Goal: Browse casually: Explore the website without a specific task or goal

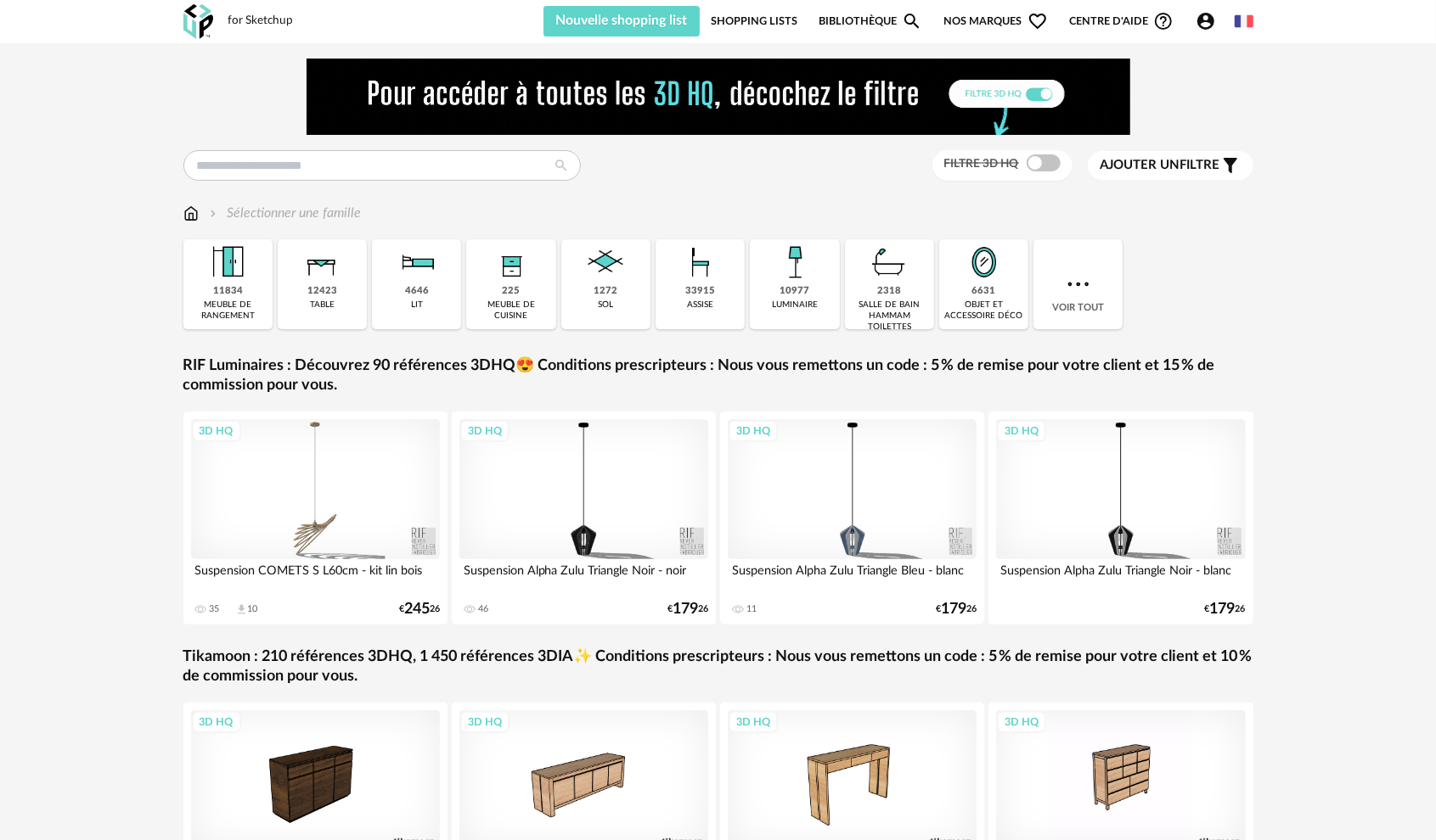
click at [768, 17] on link "Shopping Lists" at bounding box center [753, 21] width 86 height 31
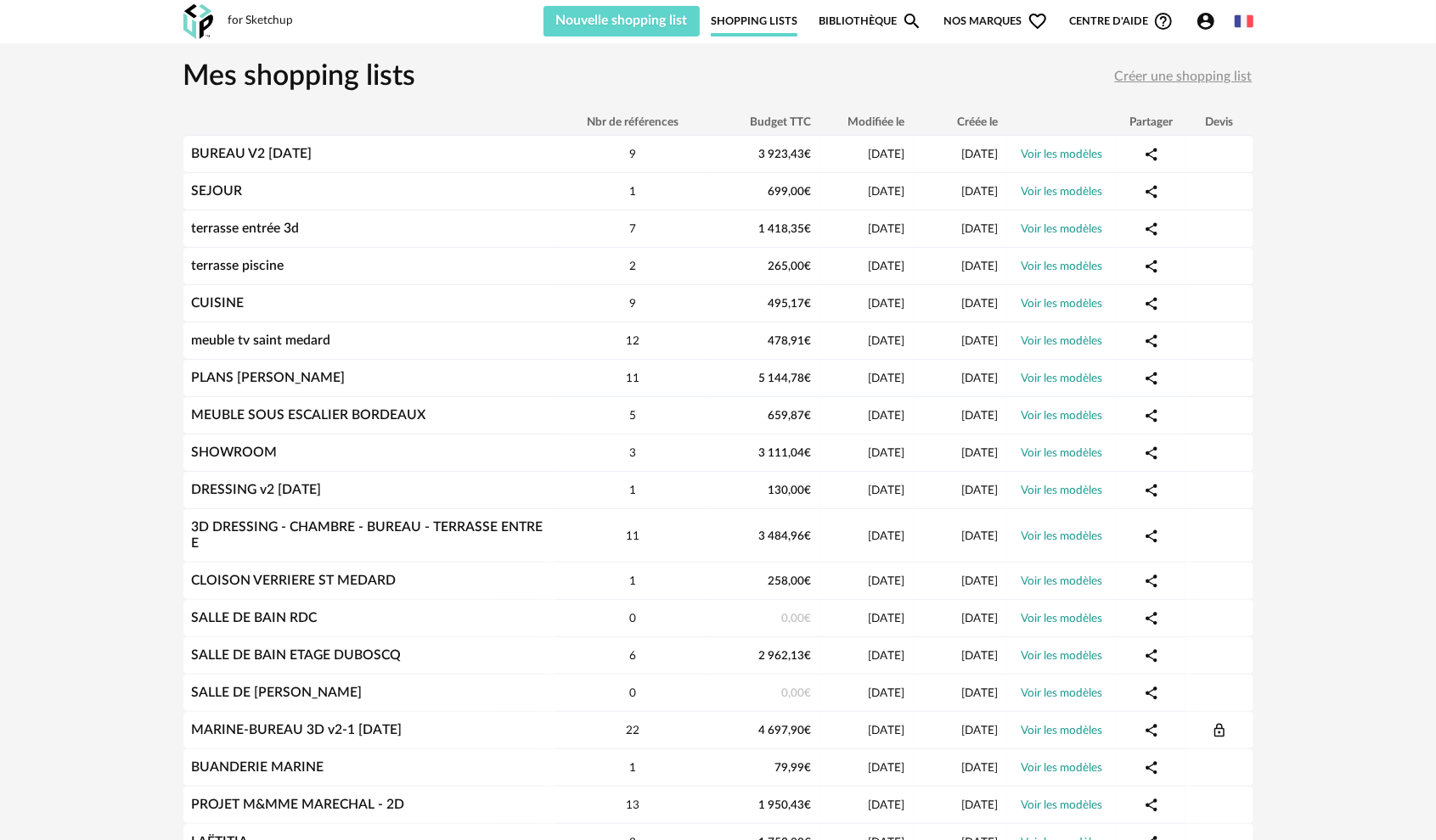
click at [962, 70] on div "Mes shopping lists Créer une shopping list" at bounding box center [718, 77] width 1069 height 68
click at [895, 14] on link "Bibliothèque Magnify icon" at bounding box center [870, 21] width 104 height 31
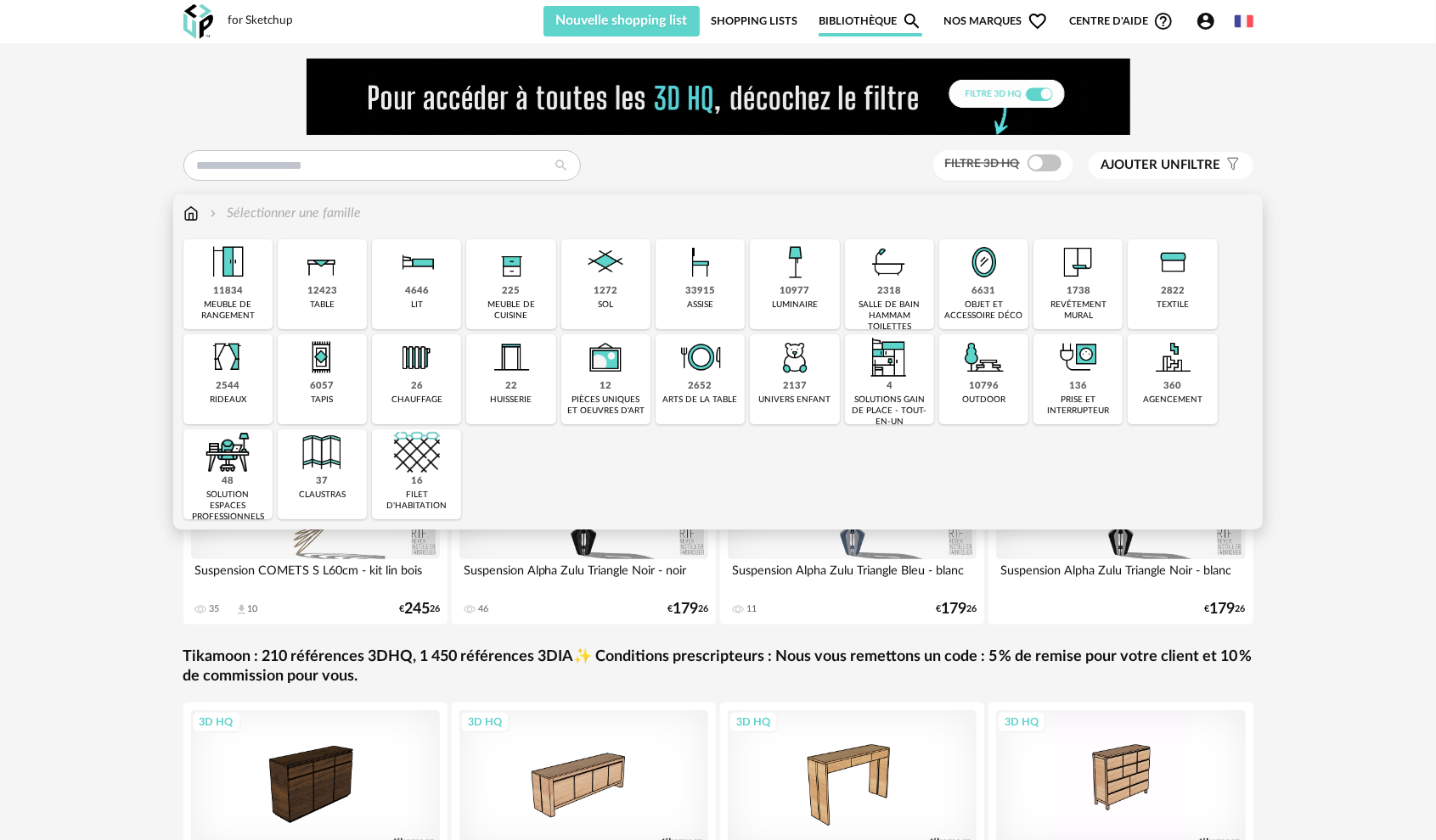
click at [1075, 288] on div "1738" at bounding box center [1078, 291] width 24 height 13
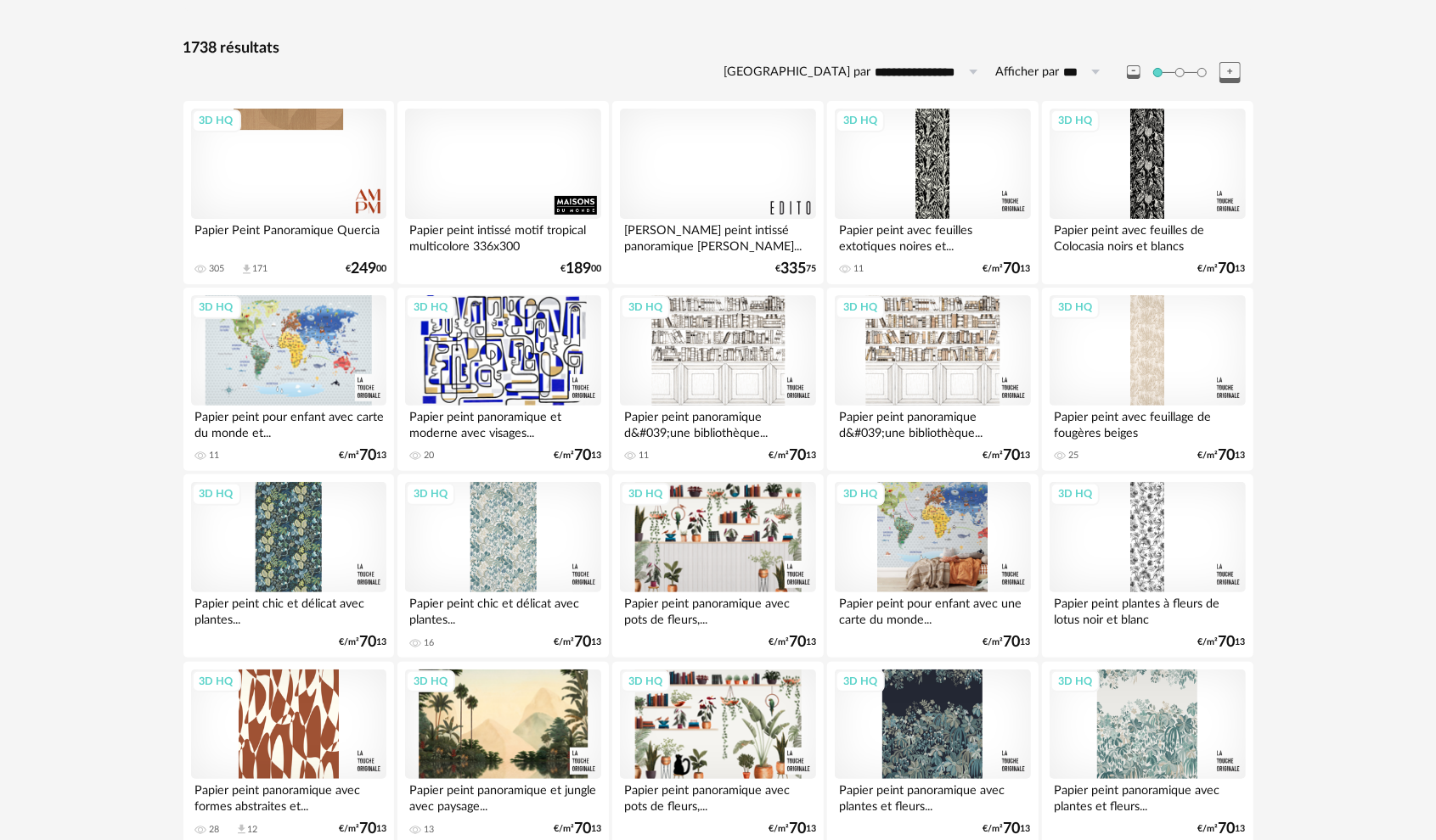
scroll to position [255, 0]
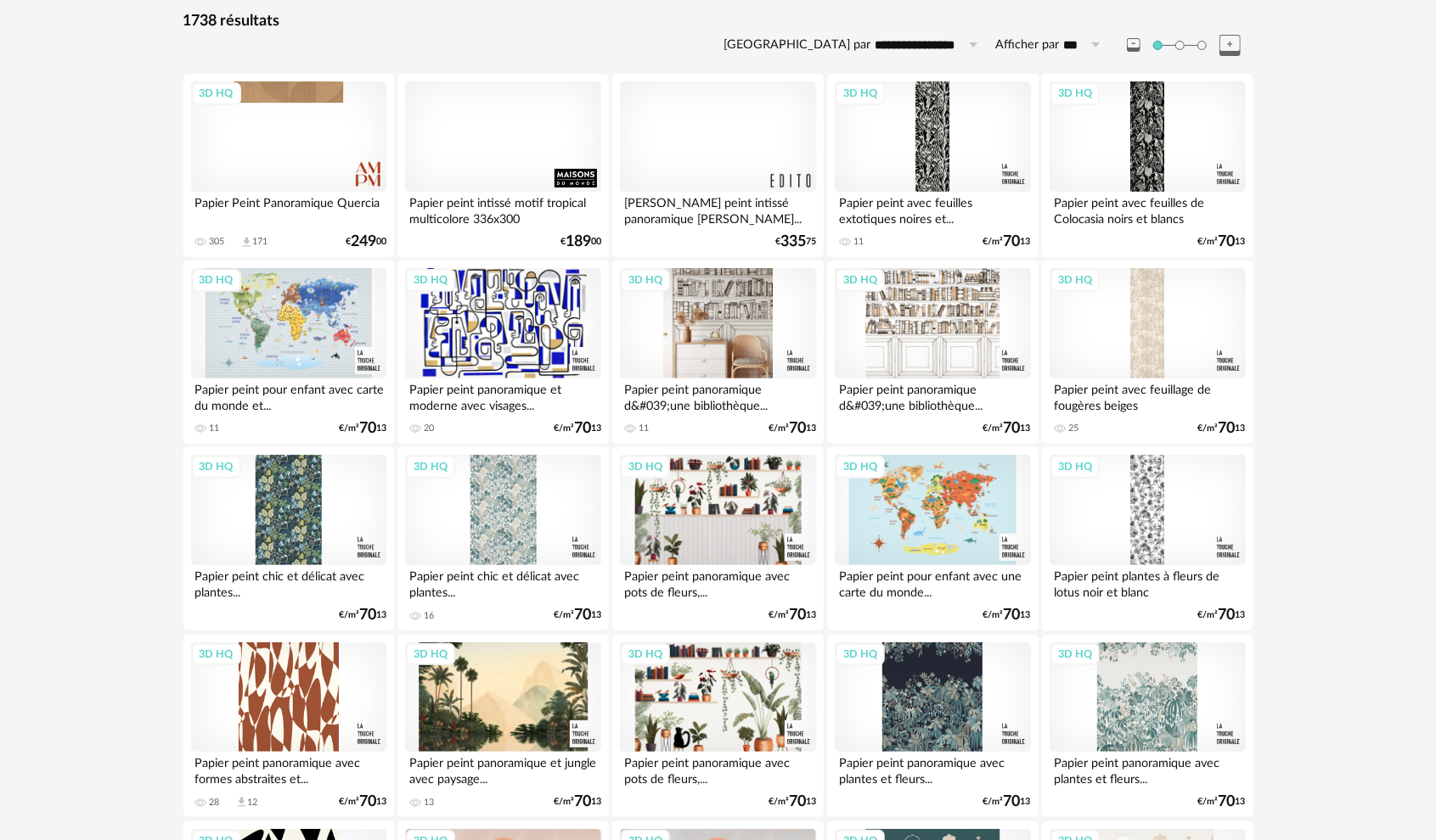
click at [723, 296] on div "3D HQ" at bounding box center [717, 323] width 195 height 110
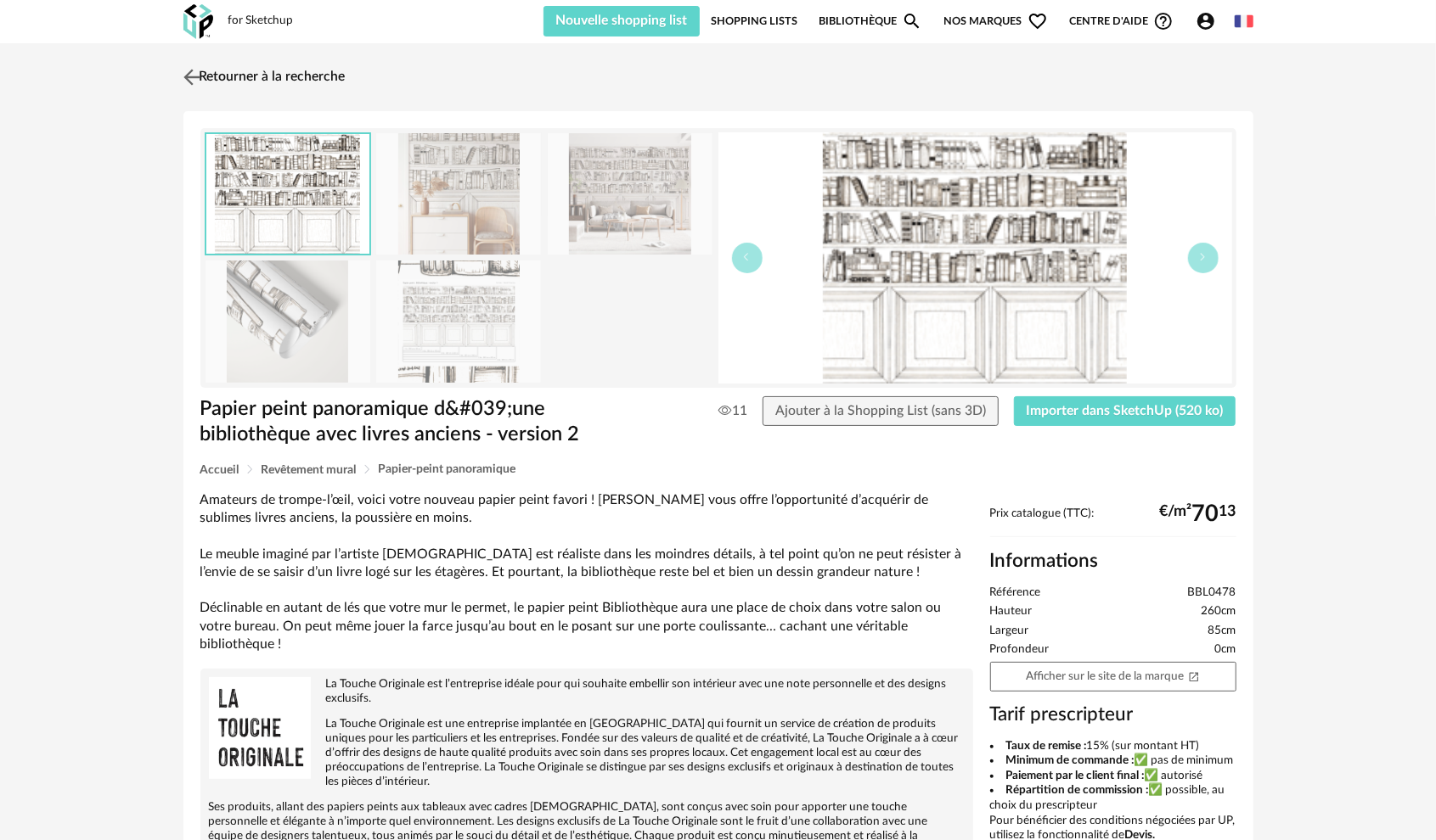
click at [195, 74] on img at bounding box center [191, 76] width 25 height 25
